Goal: Navigation & Orientation: Find specific page/section

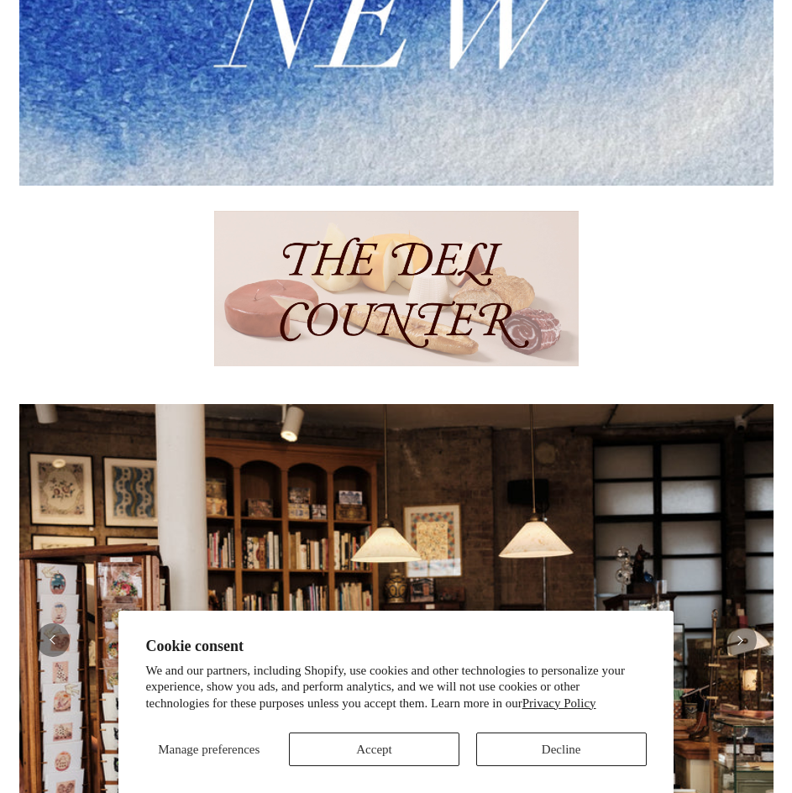
scroll to position [1092, 0]
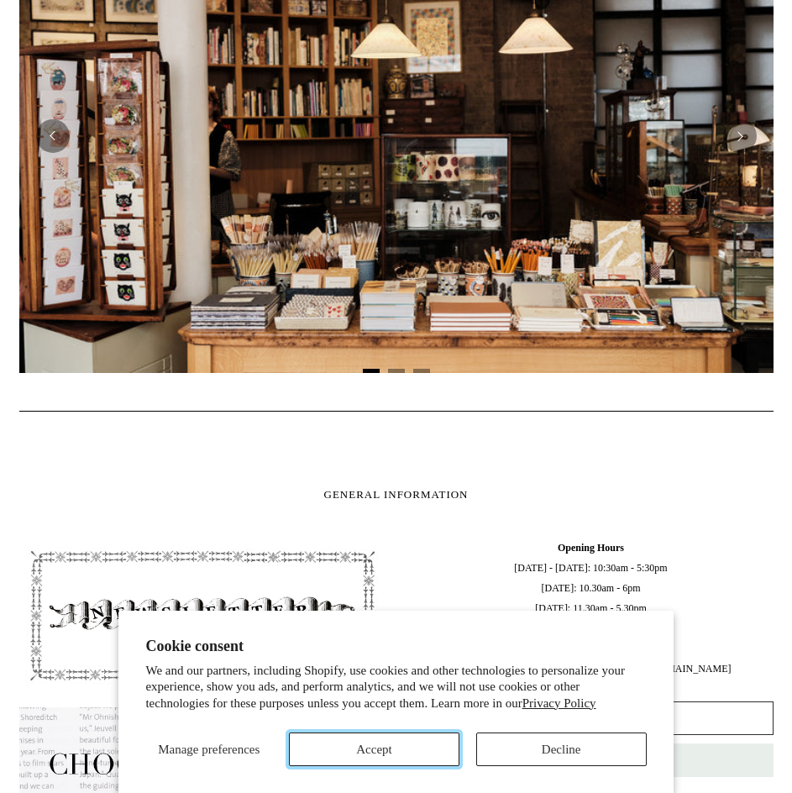
click at [412, 758] on button "Accept" at bounding box center [374, 749] width 170 height 34
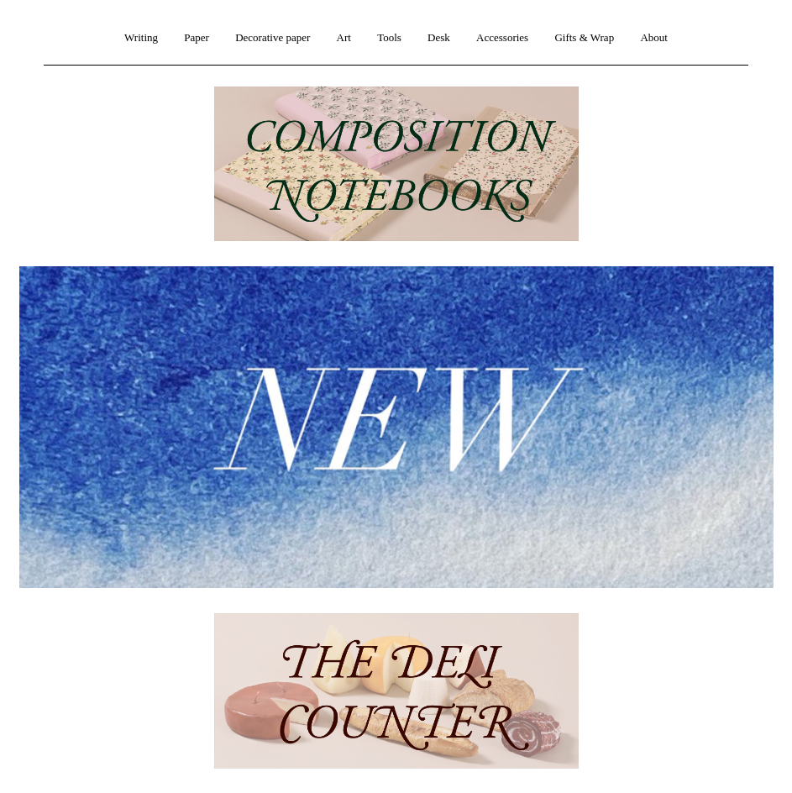
scroll to position [0, 0]
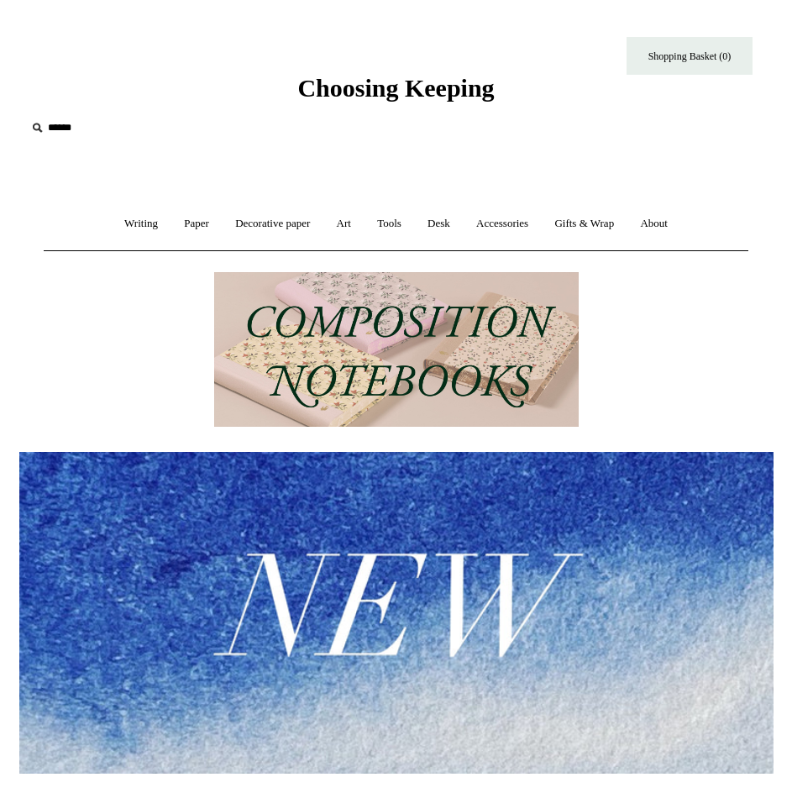
click at [382, 93] on span "Choosing Keeping" at bounding box center [395, 88] width 197 height 28
click at [381, 78] on span "Choosing Keeping" at bounding box center [395, 88] width 197 height 28
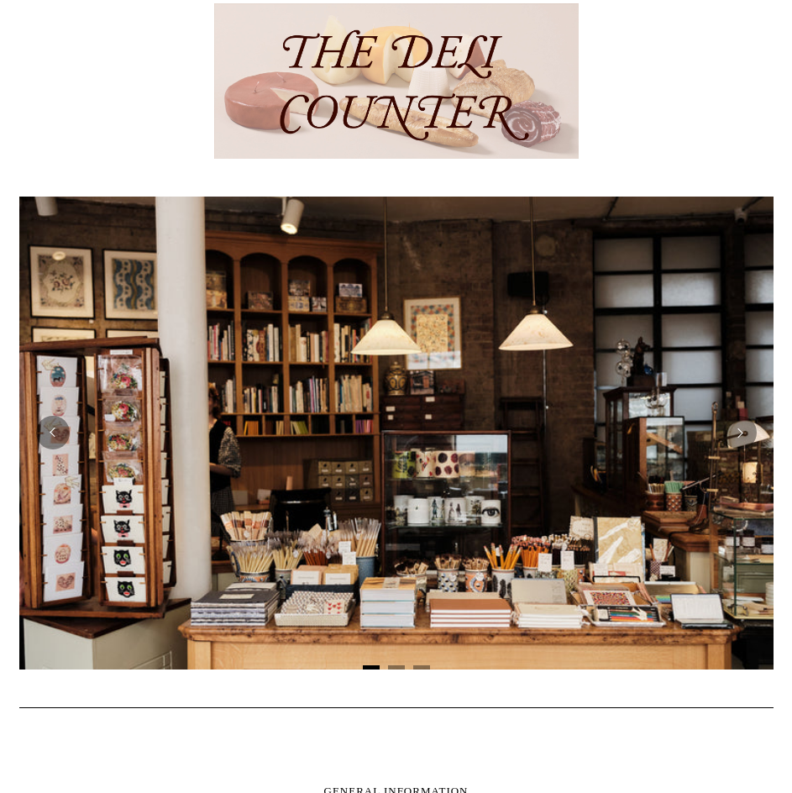
scroll to position [840, 0]
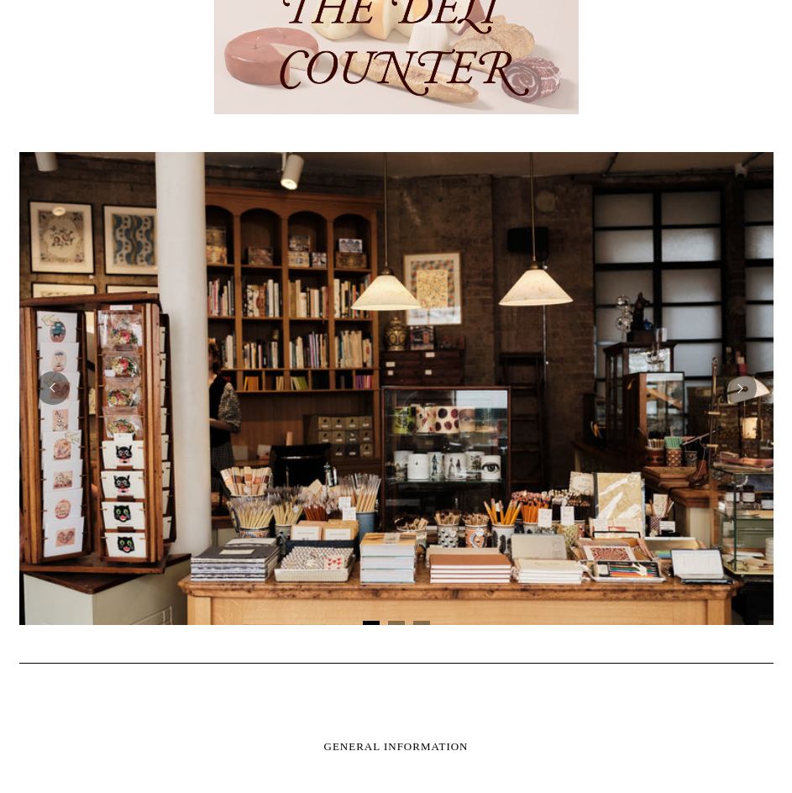
click at [409, 78] on img at bounding box center [396, 36] width 364 height 155
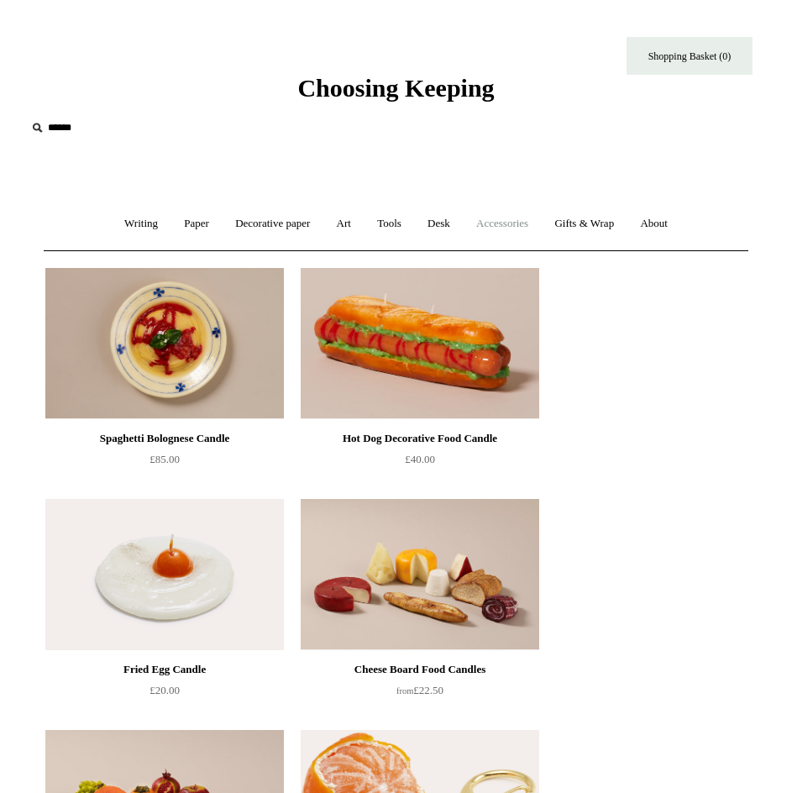
click at [498, 223] on link "Accessories +" at bounding box center [502, 224] width 76 height 45
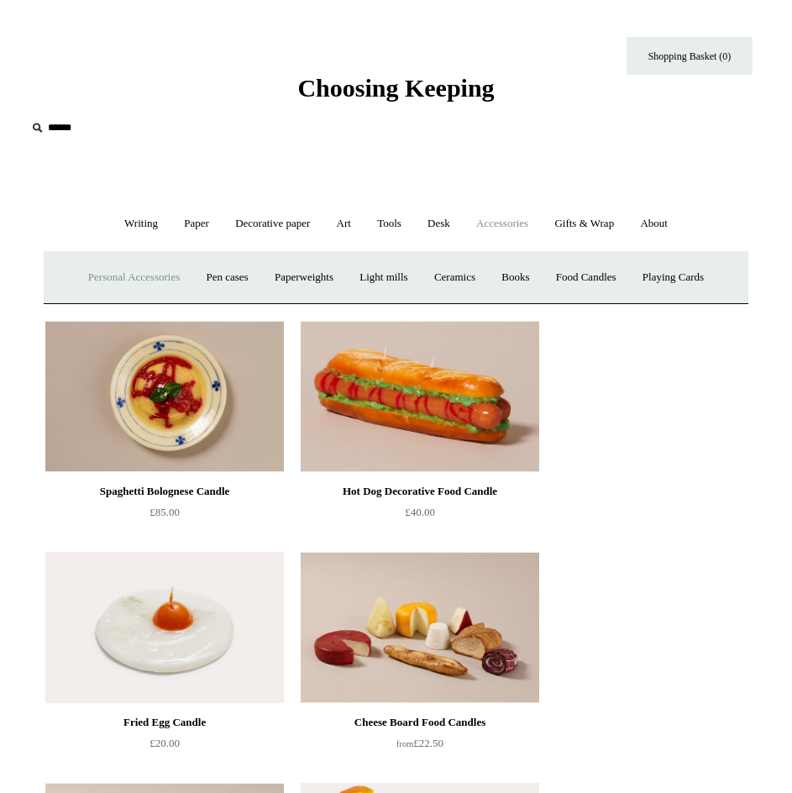
click at [134, 278] on link "Personal Accessories +" at bounding box center [133, 277] width 115 height 45
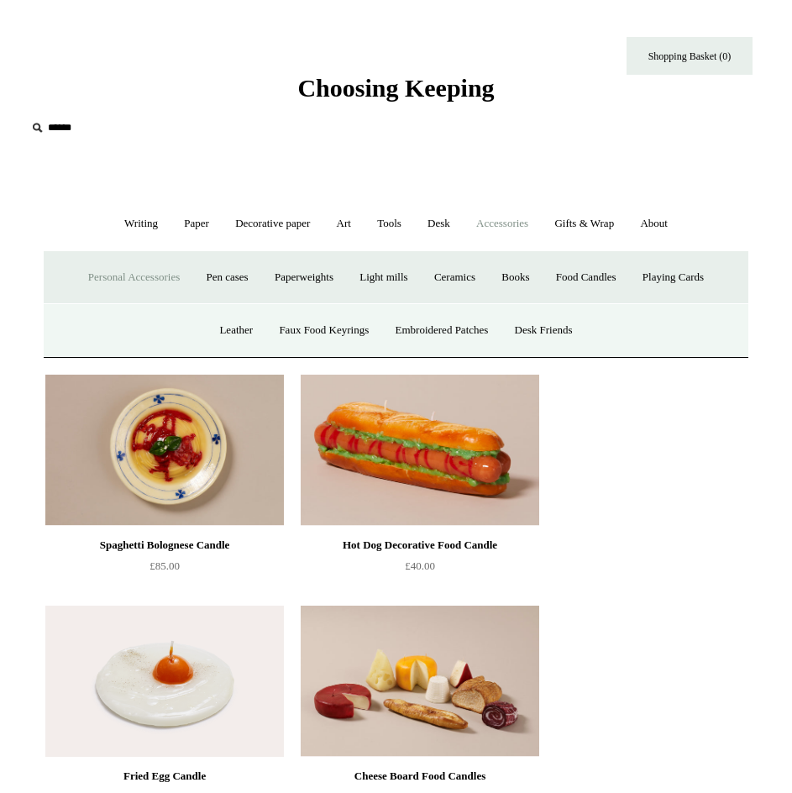
click at [392, 88] on span "Choosing Keeping" at bounding box center [395, 88] width 197 height 28
